Goal: Task Accomplishment & Management: Complete application form

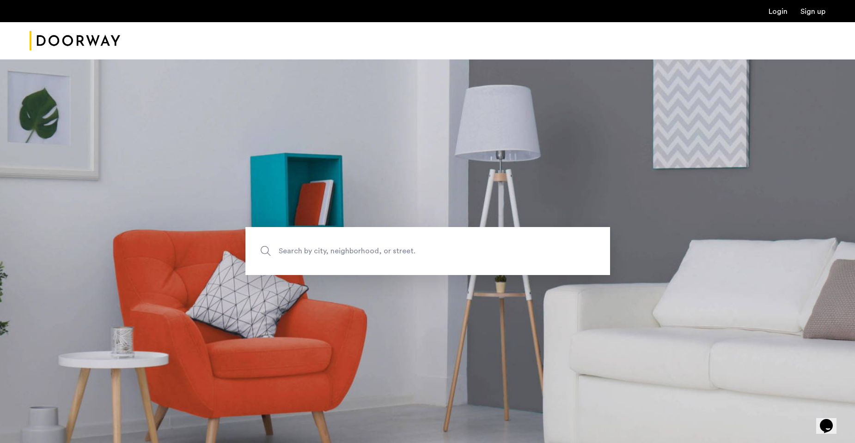
click at [780, 10] on link "Login" at bounding box center [777, 11] width 19 height 7
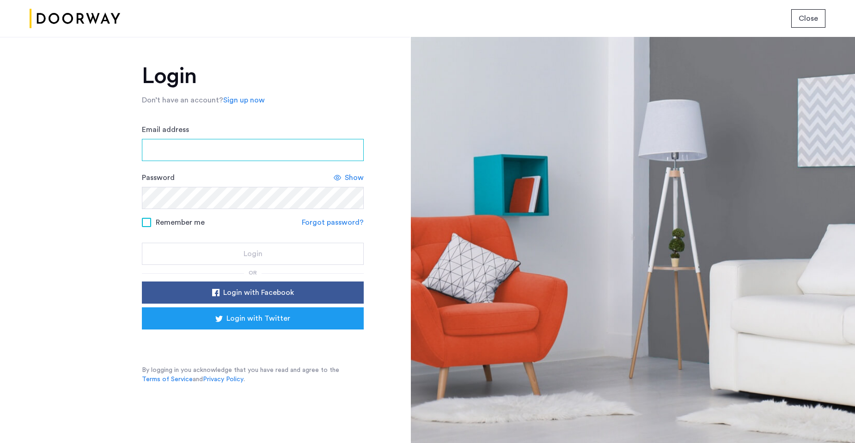
click at [299, 149] on input "Email address" at bounding box center [253, 150] width 222 height 22
type input "**********"
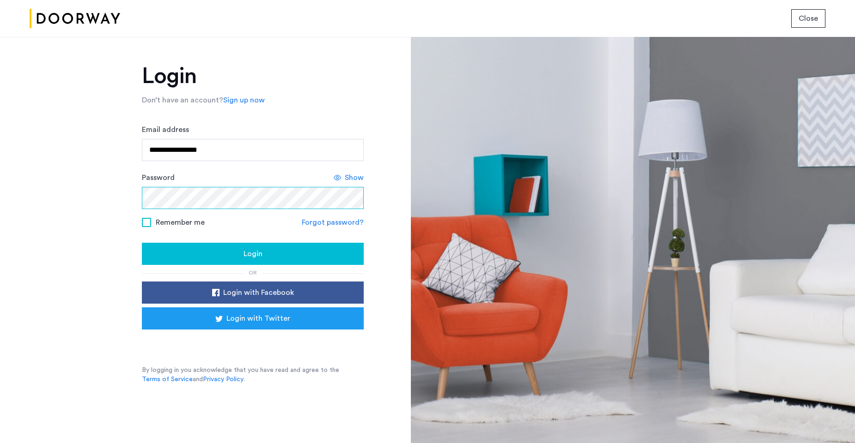
click at [142, 243] on button "Login" at bounding box center [253, 254] width 222 height 22
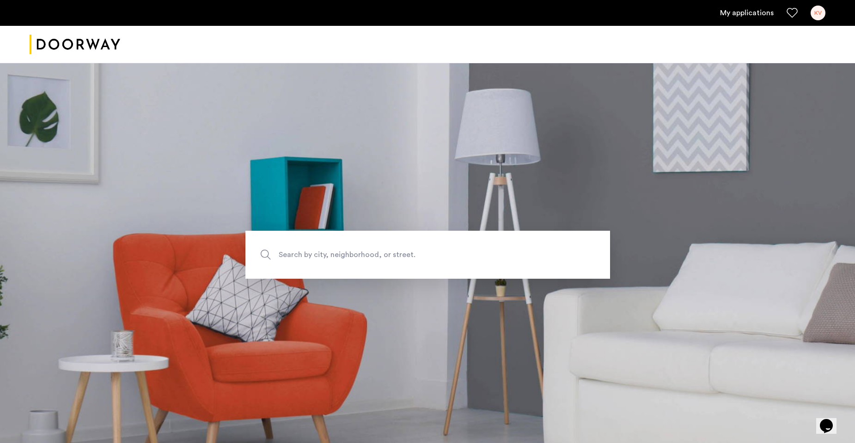
click at [744, 12] on link "My applications" at bounding box center [747, 12] width 54 height 11
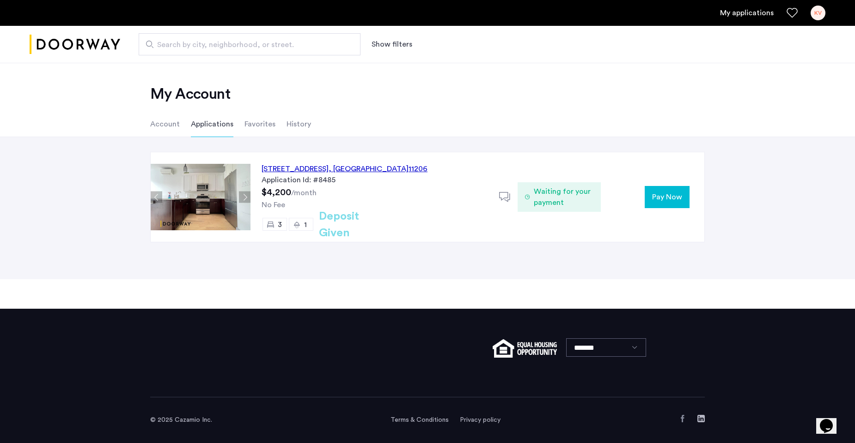
click at [660, 194] on span "Pay Now" at bounding box center [667, 197] width 30 height 11
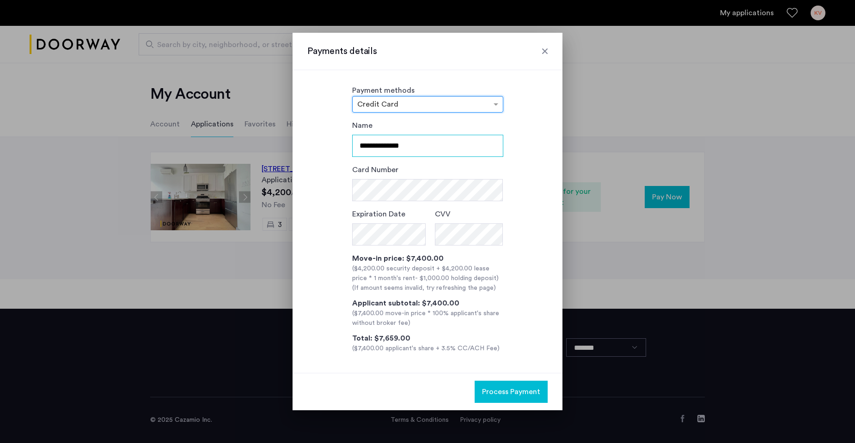
click at [385, 148] on input "**********" at bounding box center [427, 146] width 151 height 22
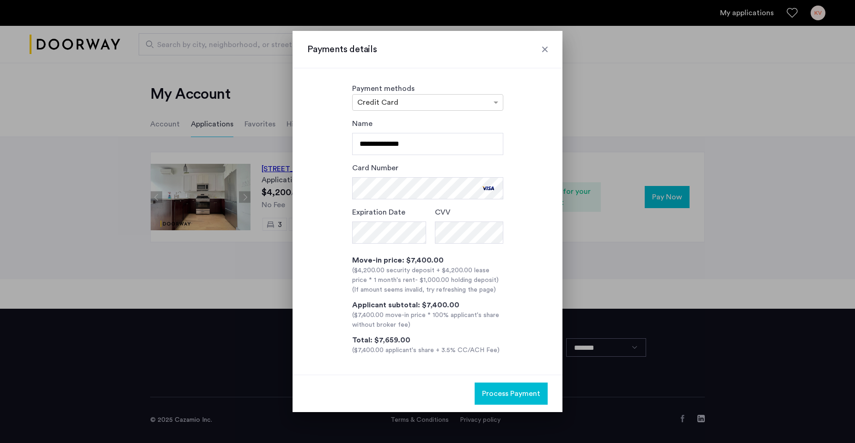
click at [502, 394] on span "Process Payment" at bounding box center [511, 394] width 58 height 11
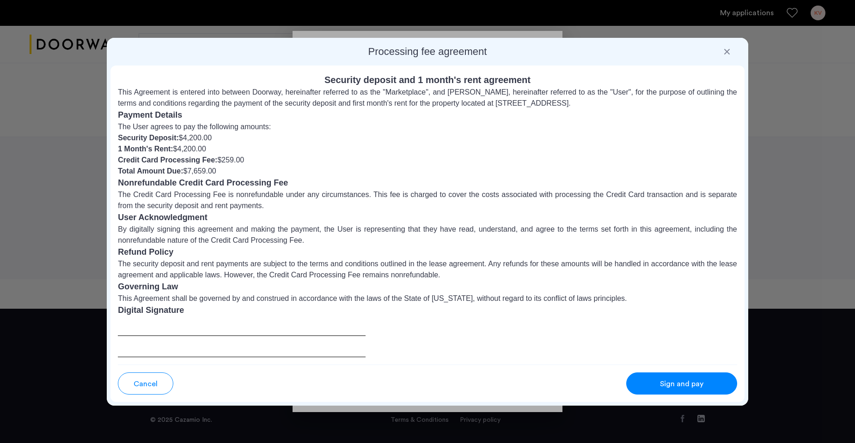
click at [168, 334] on div at bounding box center [242, 337] width 248 height 41
click at [688, 379] on span "Sign and pay" at bounding box center [681, 384] width 43 height 11
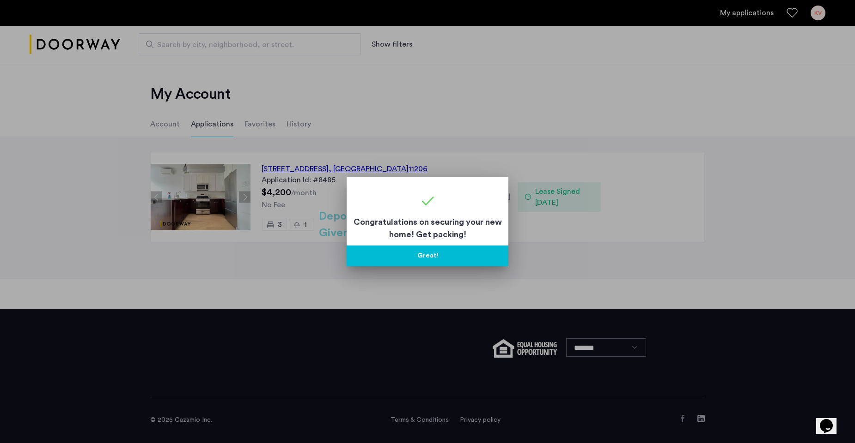
click at [557, 233] on div at bounding box center [427, 221] width 855 height 443
